Goal: Communication & Community: Answer question/provide support

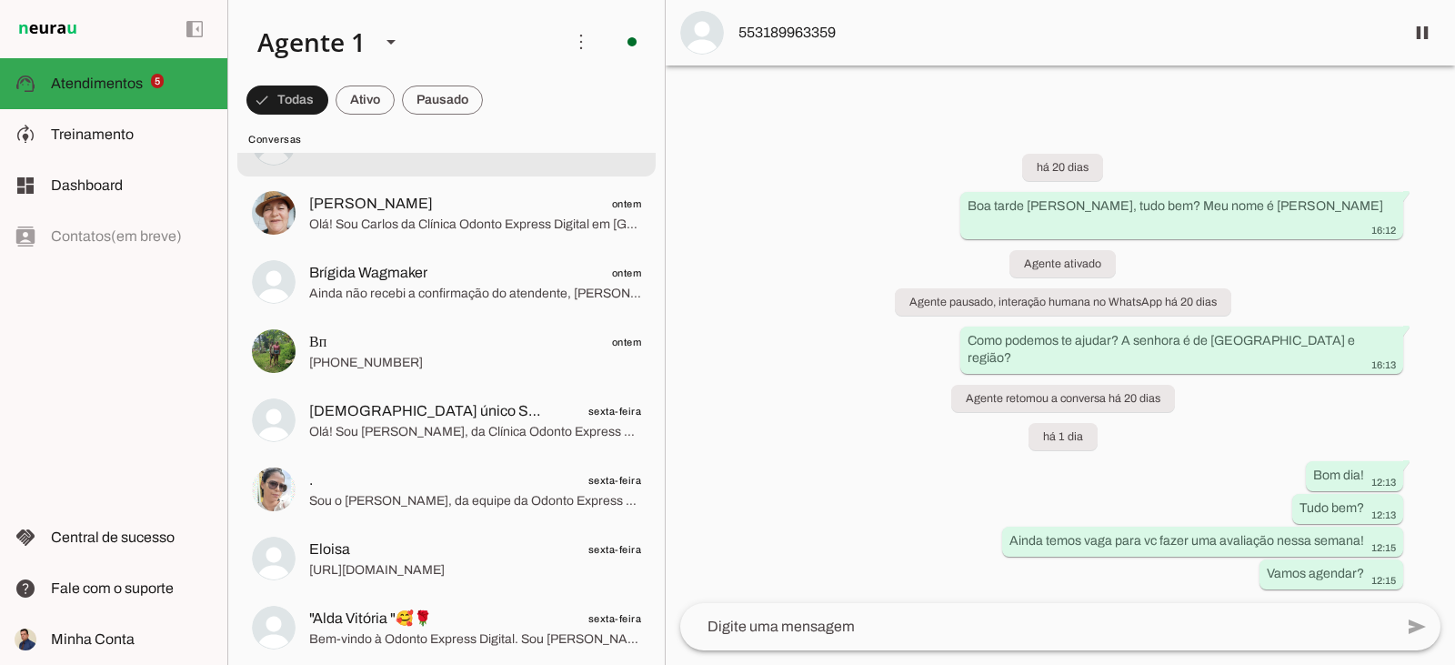
scroll to position [546, 0]
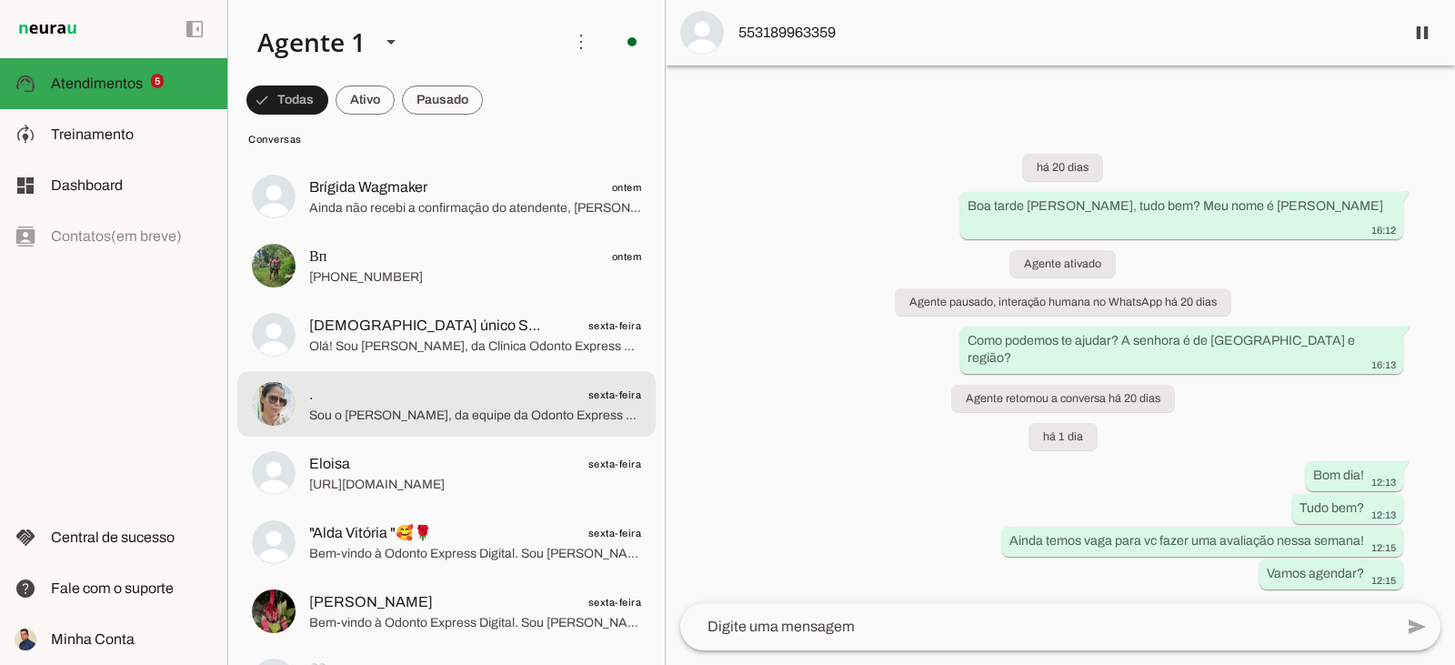
click at [505, 389] on span ". sexta-feira" at bounding box center [475, 395] width 332 height 23
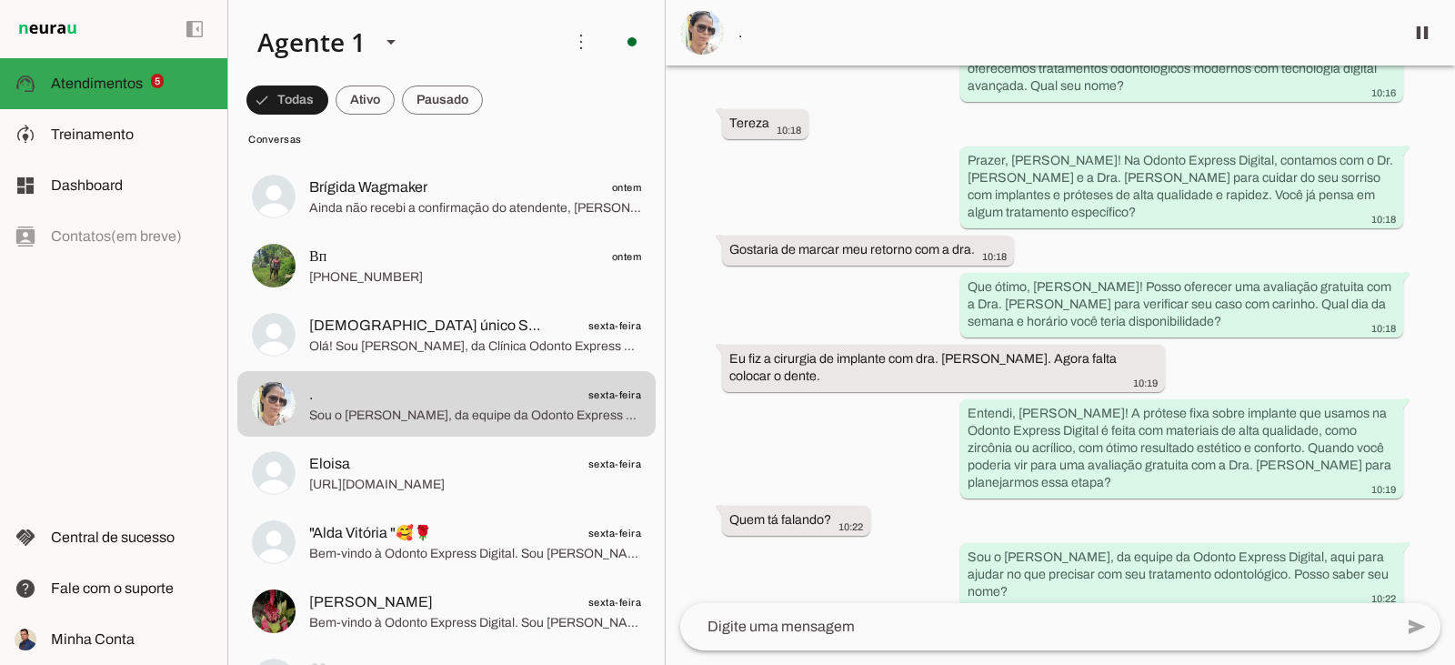
scroll to position [200, 0]
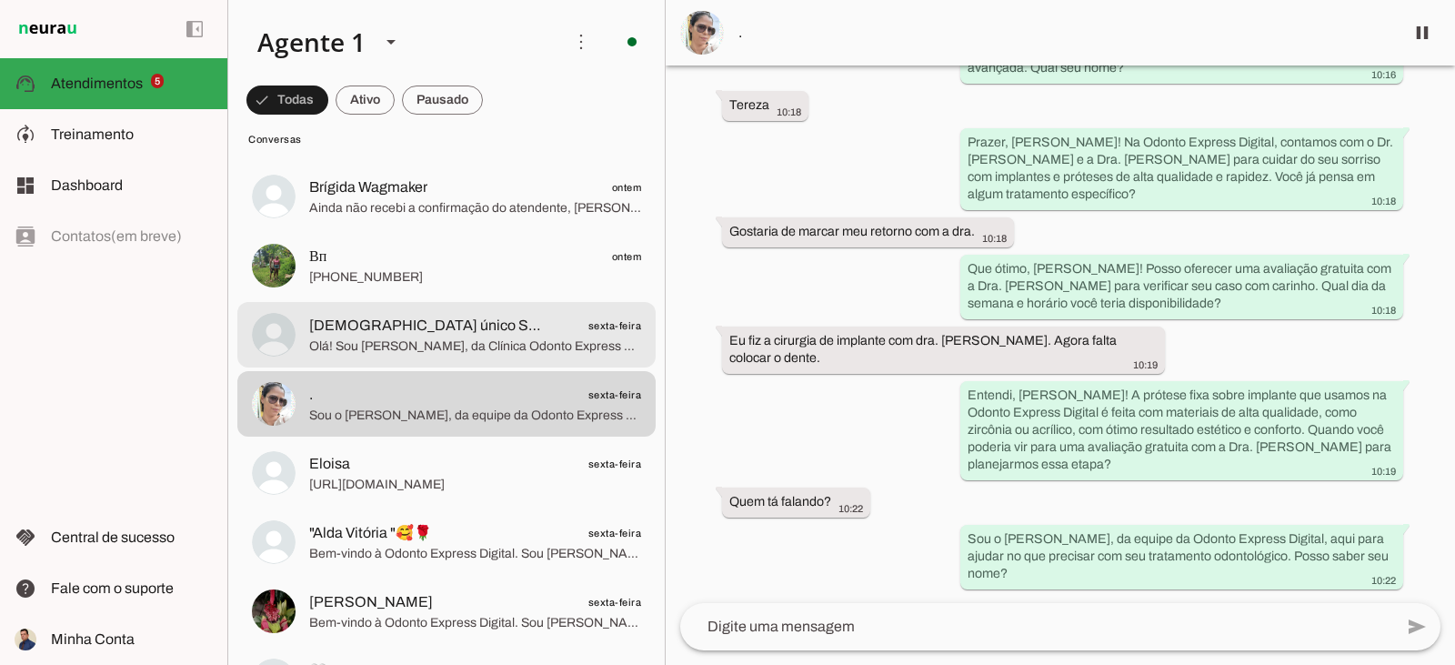
click at [524, 346] on span "Olá! Sou [PERSON_NAME], da Clínica Odonto Express Digital em [GEOGRAPHIC_DATA].…" at bounding box center [475, 346] width 332 height 18
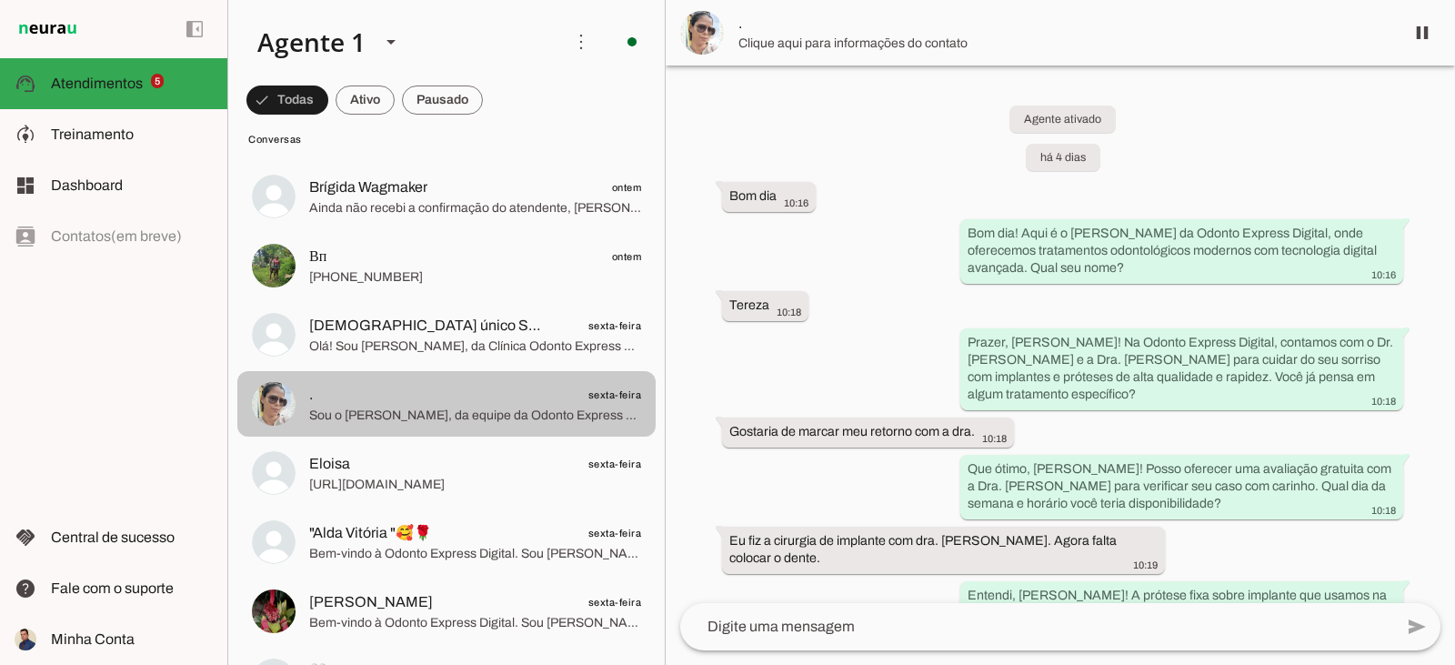
scroll to position [200, 0]
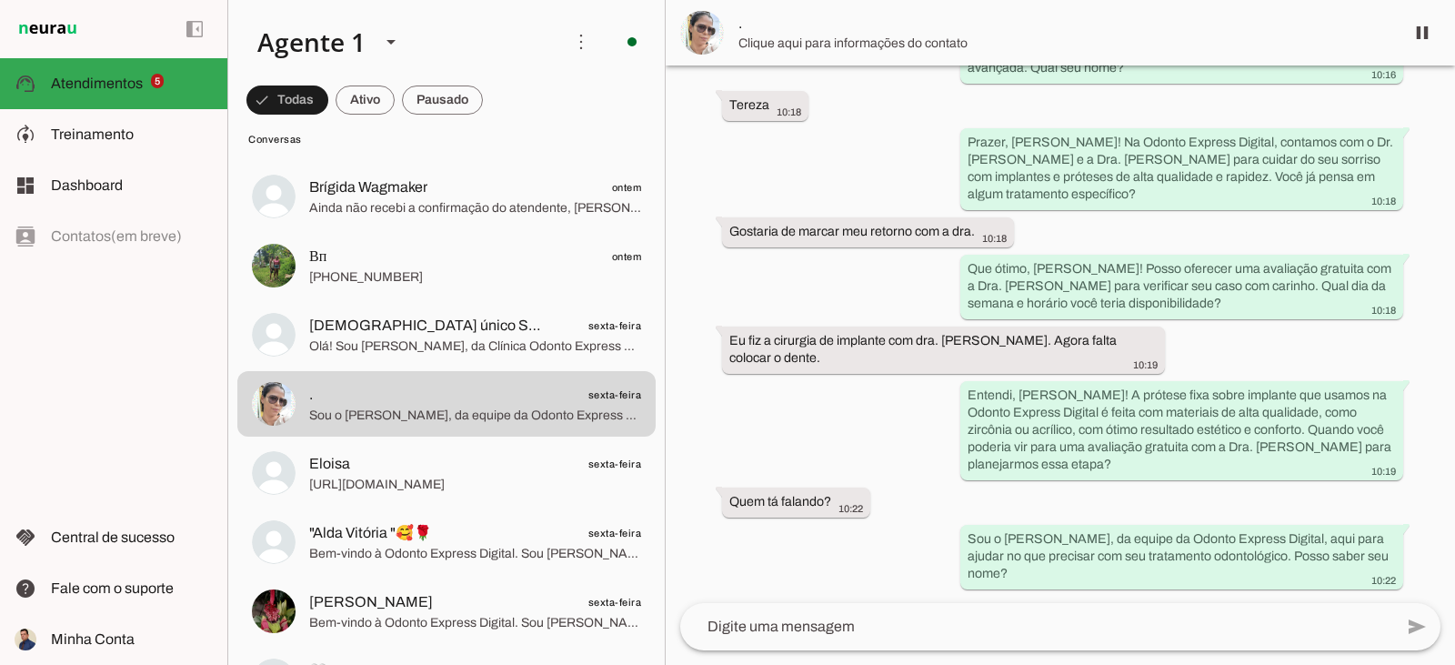
click at [693, 29] on img at bounding box center [702, 33] width 44 height 44
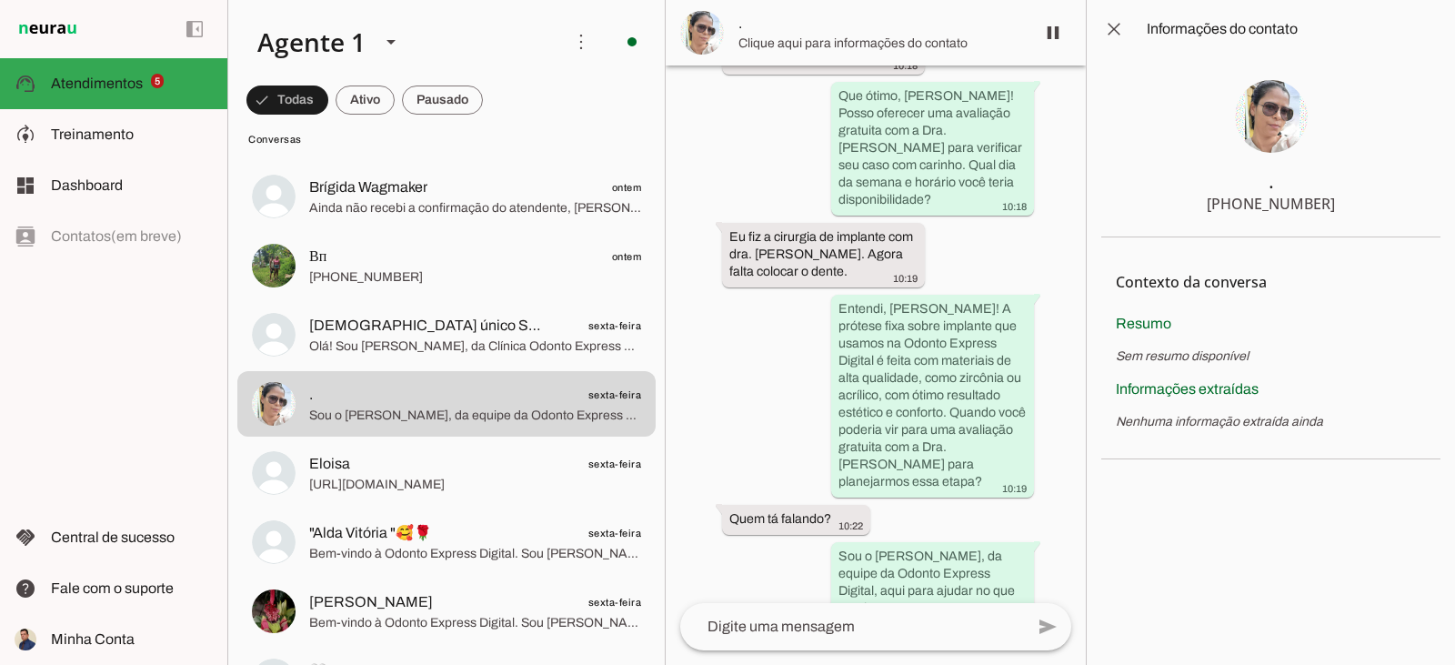
click at [1282, 145] on img at bounding box center [1271, 116] width 73 height 73
click at [1275, 124] on img at bounding box center [1271, 116] width 73 height 73
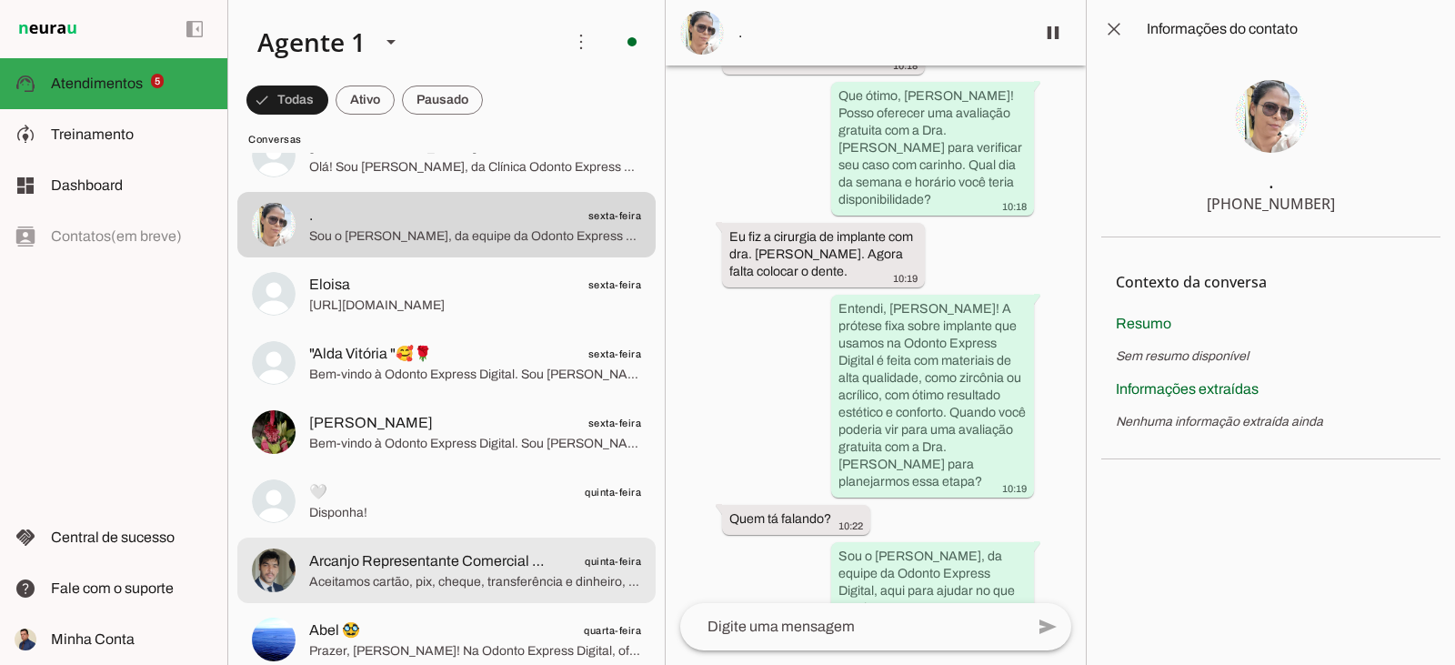
scroll to position [910, 0]
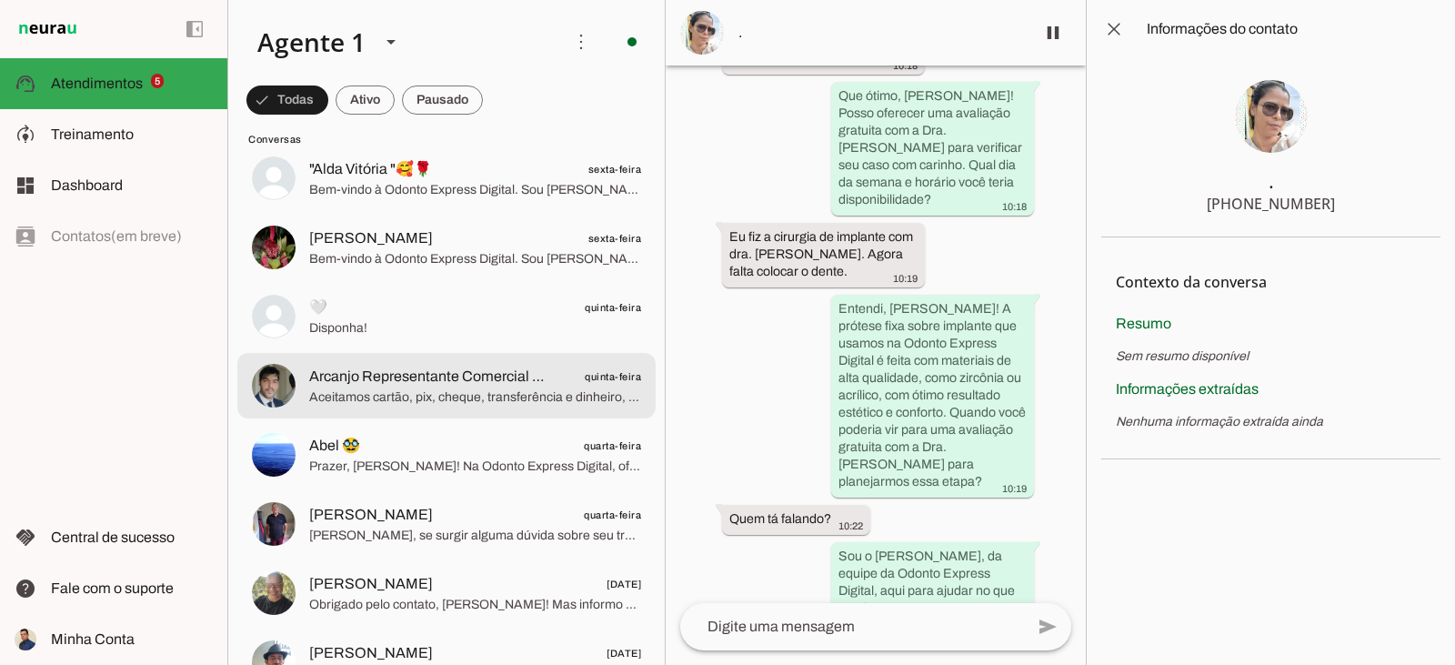
click at [517, 386] on span "Arcanjo Representante Comercial da Vivo Empresas" at bounding box center [428, 377] width 239 height 22
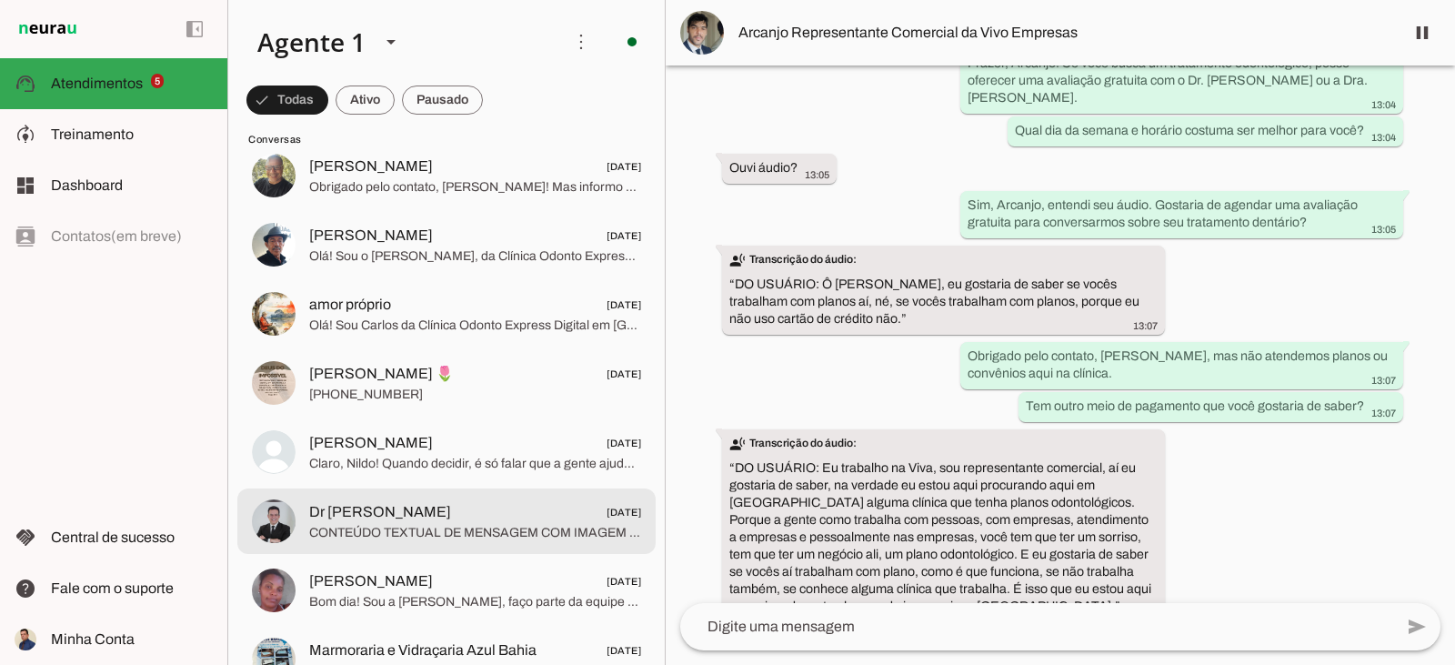
scroll to position [1364, 0]
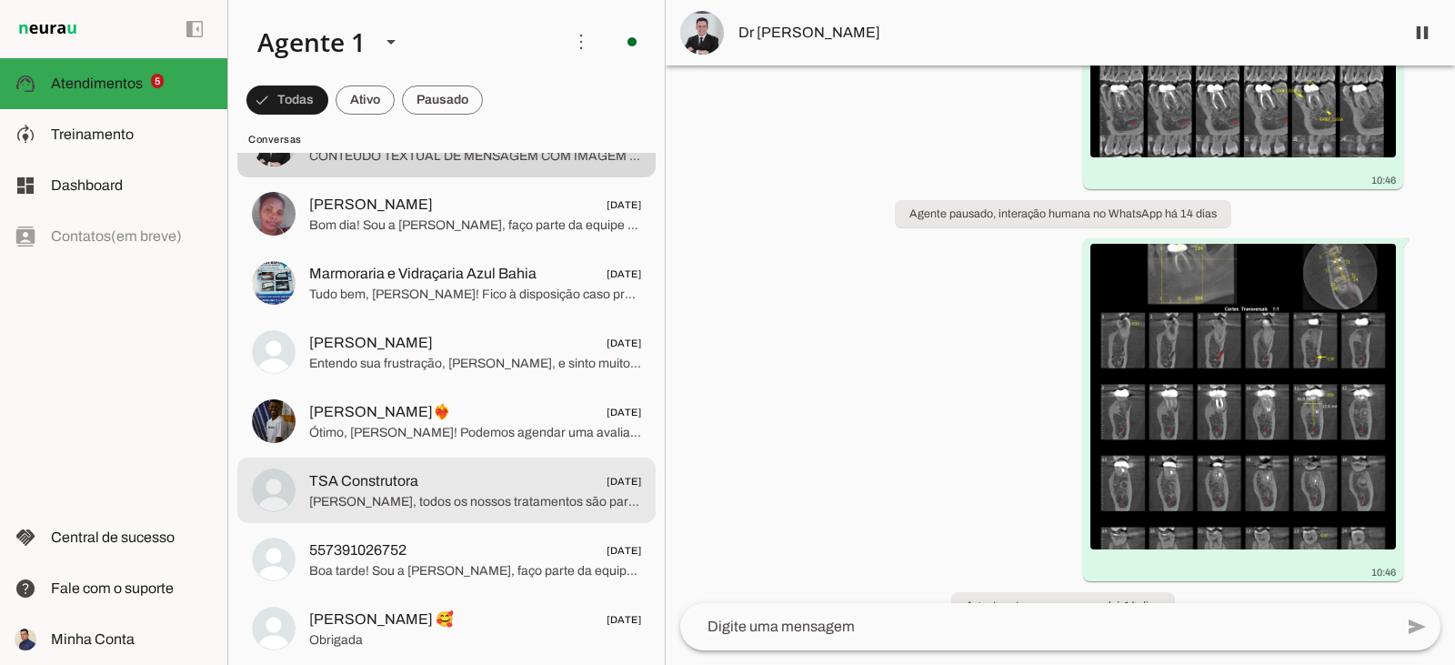
scroll to position [1728, 0]
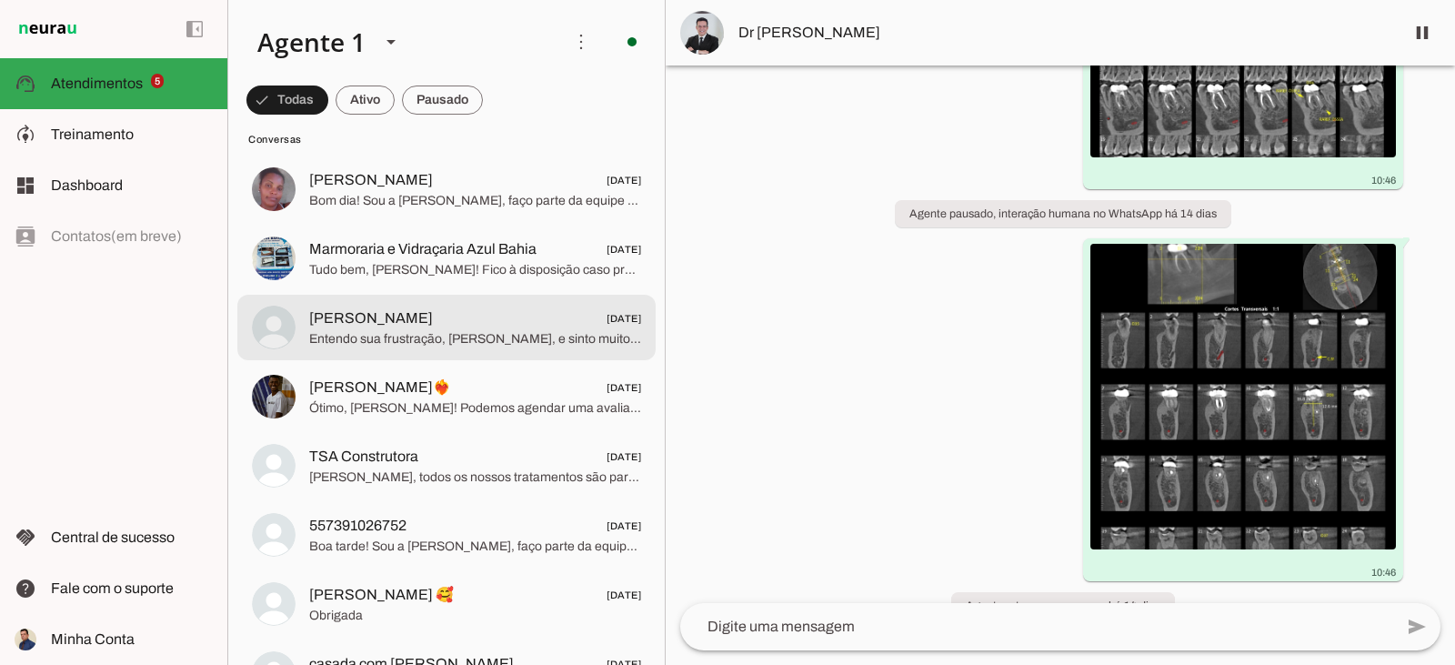
click at [566, 330] on span "Entendo sua frustração, [PERSON_NAME], e sinto muito por isso. Aqui, a avaliaçã…" at bounding box center [475, 339] width 332 height 18
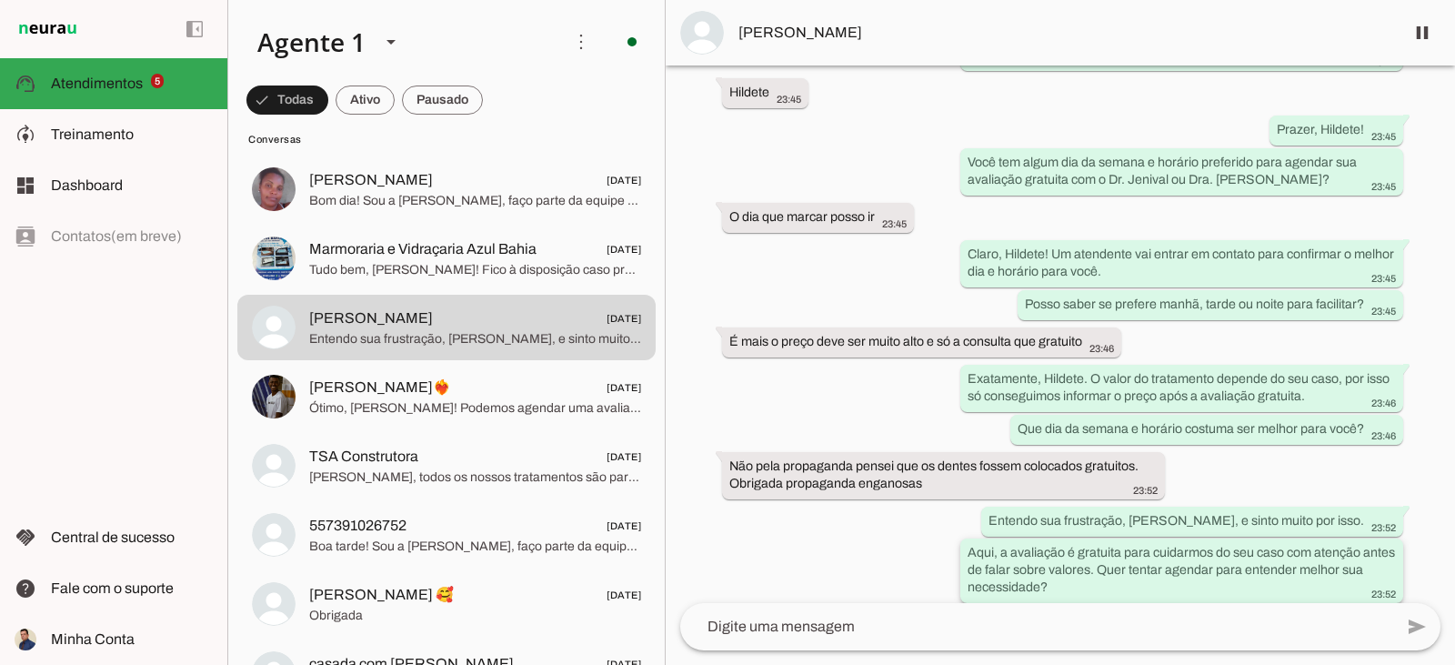
scroll to position [469, 0]
